Goal: Navigation & Orientation: Find specific page/section

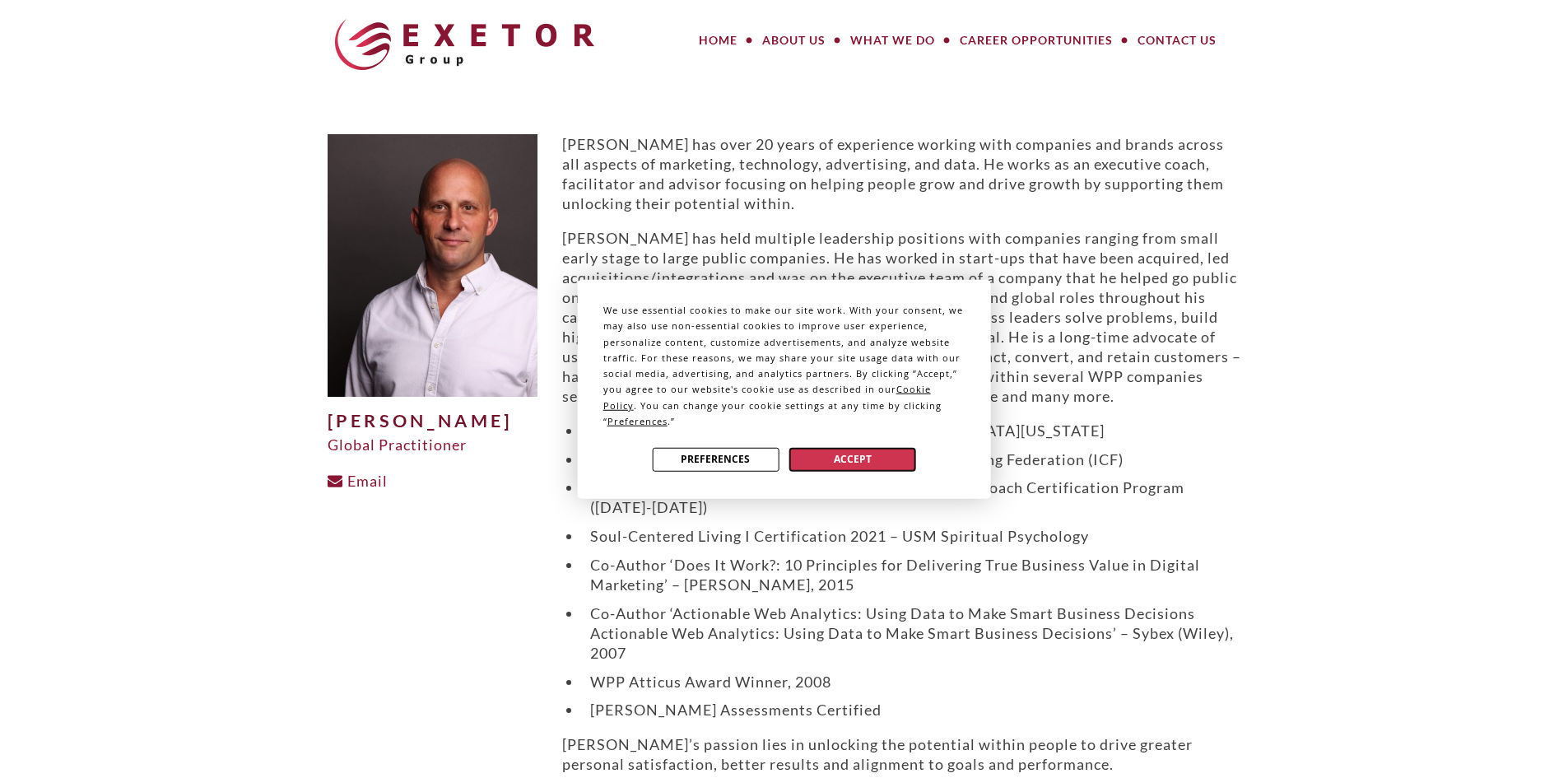
click at [865, 449] on button "Accept" at bounding box center [853, 458] width 127 height 24
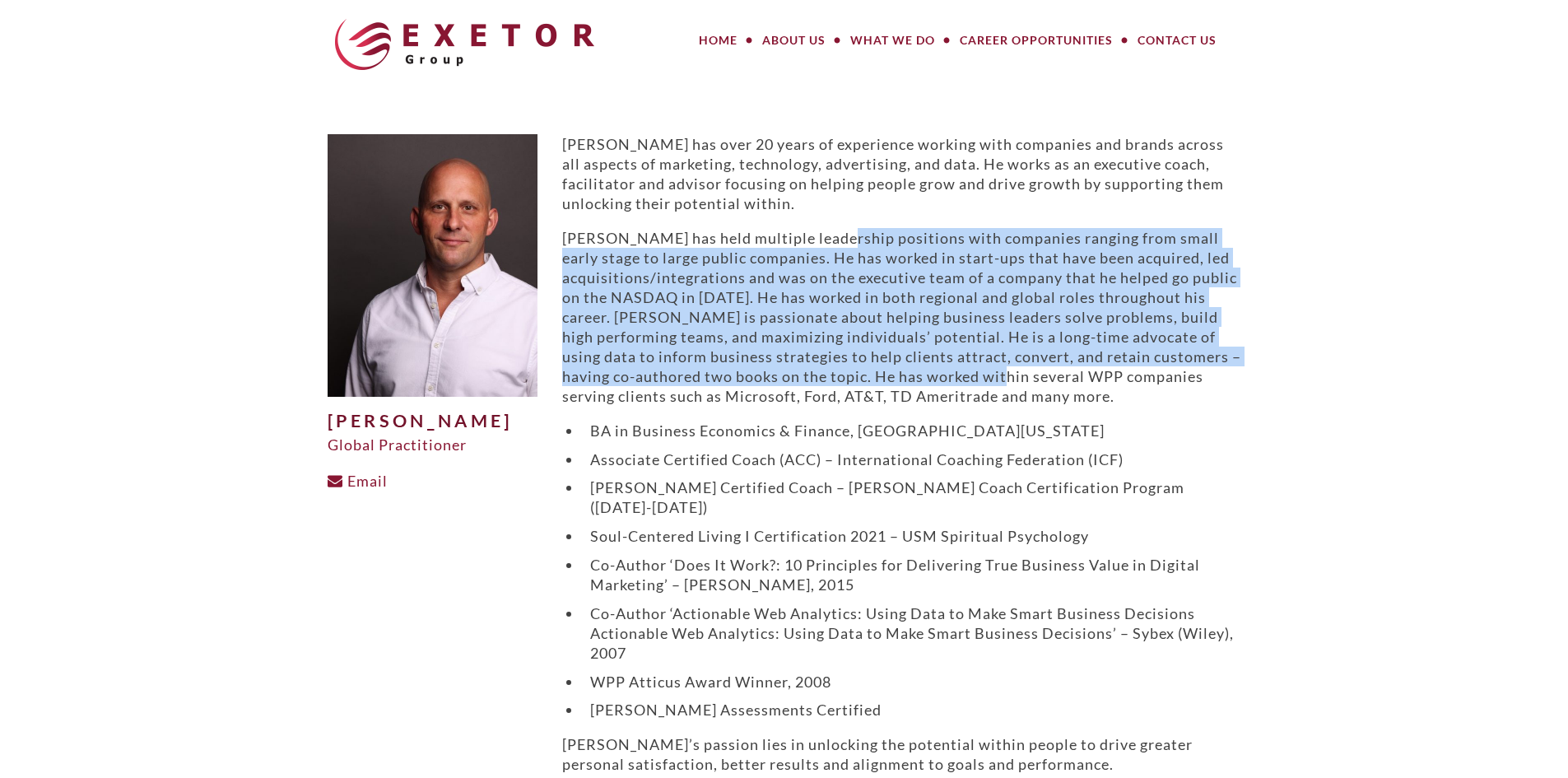
drag, startPoint x: 831, startPoint y: 241, endPoint x: 1155, endPoint y: 383, distance: 353.8
click at [1155, 383] on p "[PERSON_NAME] has held multiple leadership positions with companies ranging fro…" at bounding box center [902, 317] width 679 height 178
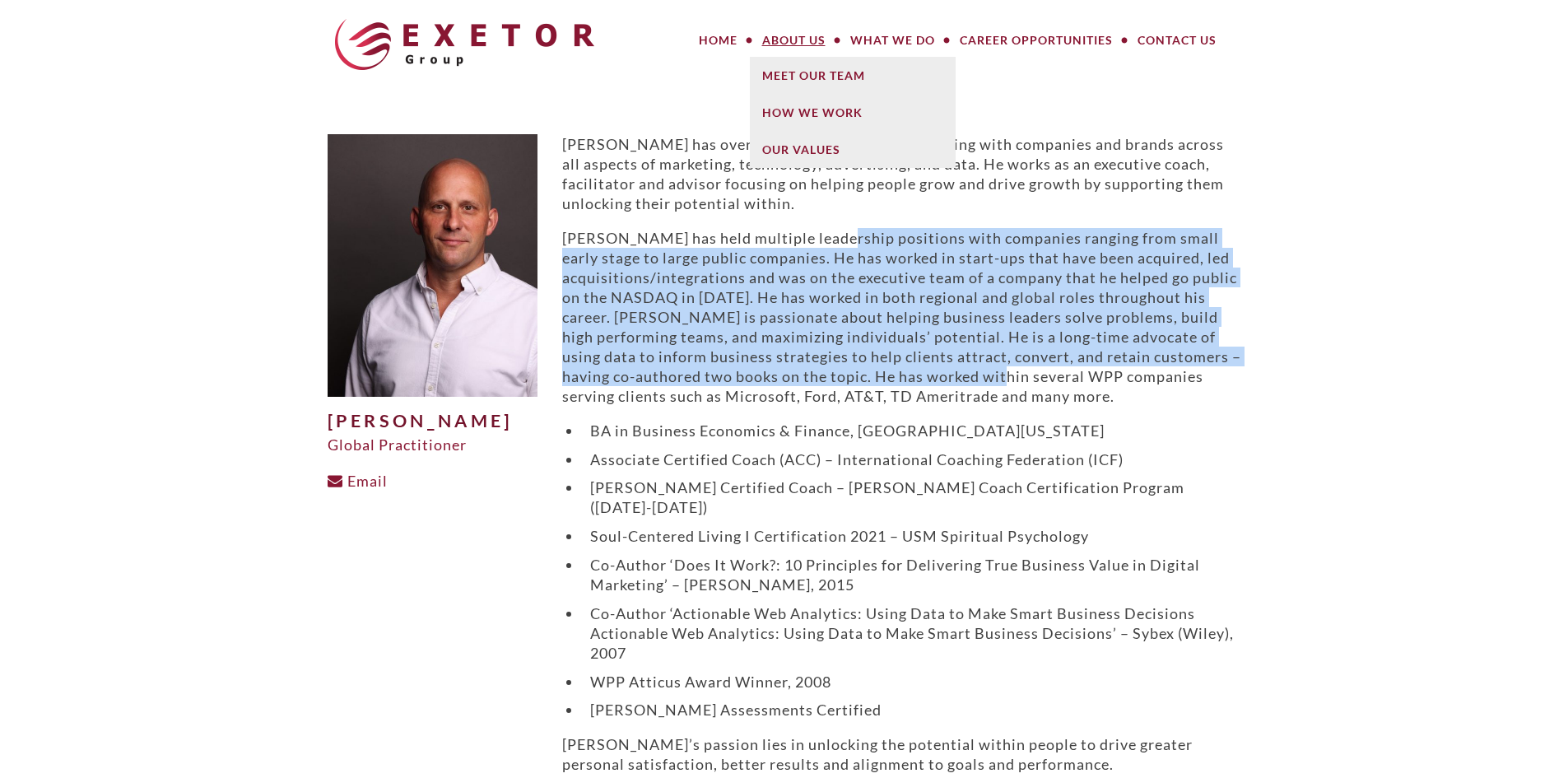
click at [803, 46] on link "About Us" at bounding box center [794, 40] width 88 height 33
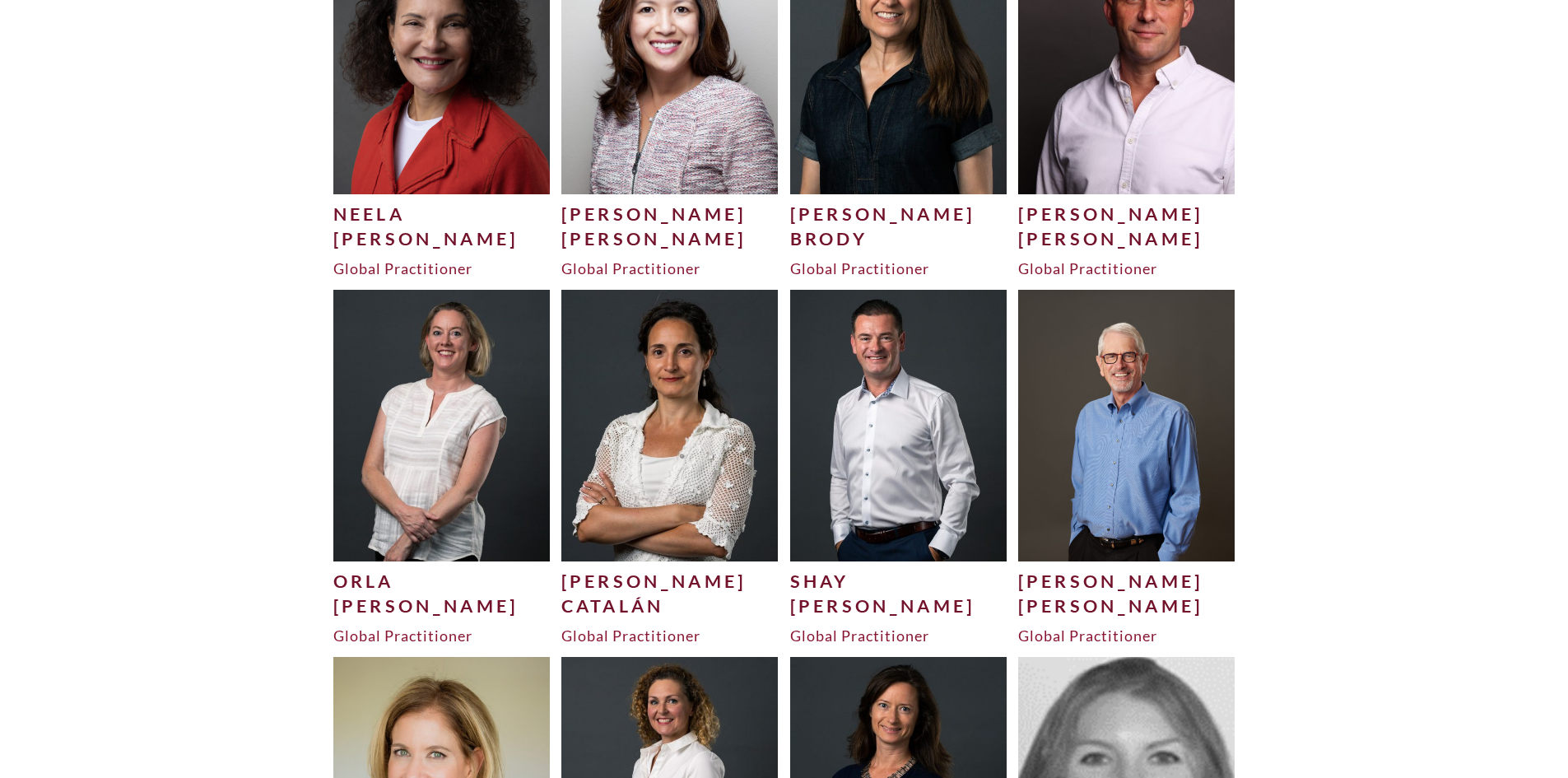
scroll to position [1070, 0]
